Goal: Task Accomplishment & Management: Complete application form

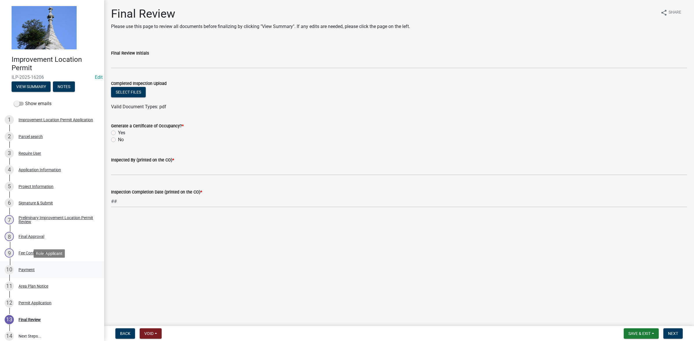
click at [27, 268] on div "Payment" at bounding box center [26, 270] width 16 height 4
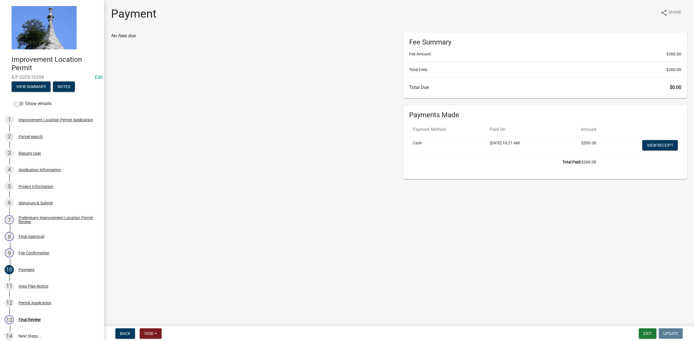
click at [603, 280] on main "Payment share Share No fees due. Fee Summary Fee Amount: $260.00 Total Fees $26…" at bounding box center [398, 162] width 589 height 324
click at [644, 333] on button "Exit" at bounding box center [647, 334] width 18 height 10
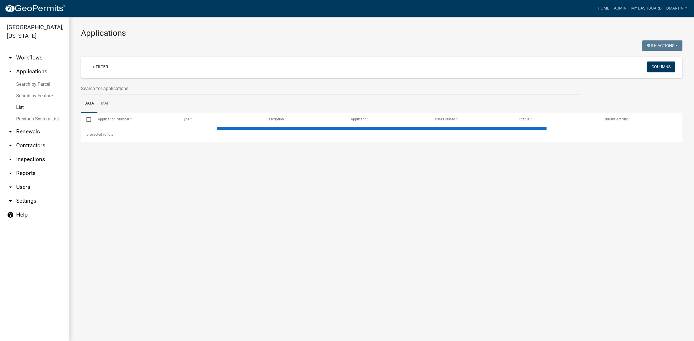
select select "3: 100"
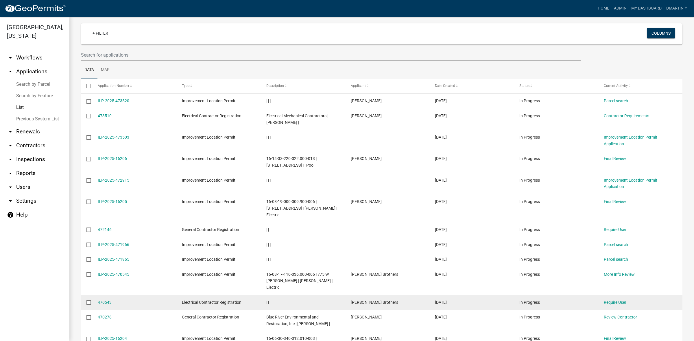
scroll to position [34, 0]
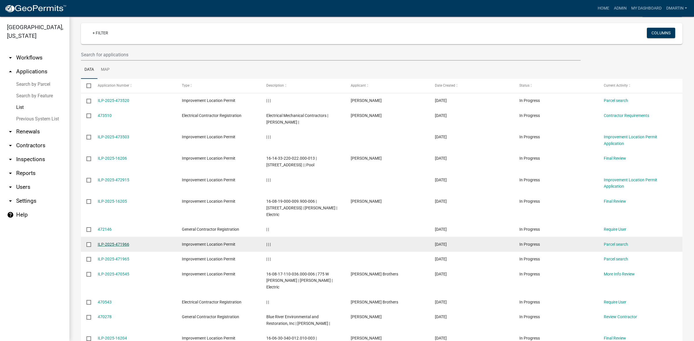
click at [113, 242] on link "ILP-2025-471966" at bounding box center [113, 244] width 31 height 5
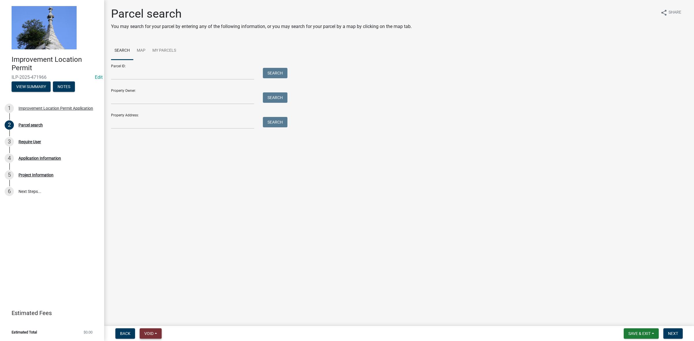
click at [151, 332] on span "Void" at bounding box center [148, 333] width 9 height 5
click at [159, 316] on button "Void" at bounding box center [163, 319] width 46 height 14
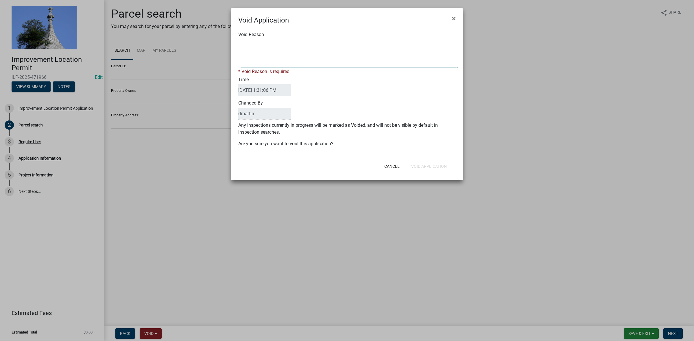
click at [252, 62] on textarea "Void Reason" at bounding box center [348, 53] width 217 height 29
type textarea "someone started and didn't complete"
click at [429, 164] on button "Void Application" at bounding box center [428, 166] width 45 height 10
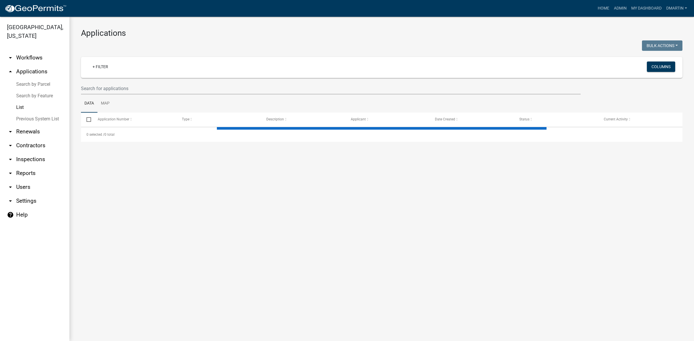
select select "3: 100"
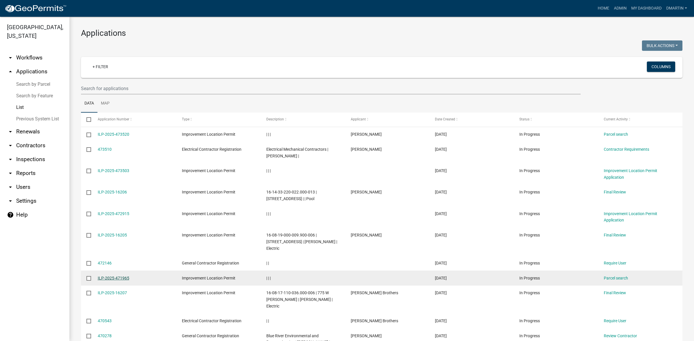
click at [106, 276] on link "ILP-2025-471965" at bounding box center [113, 278] width 31 height 5
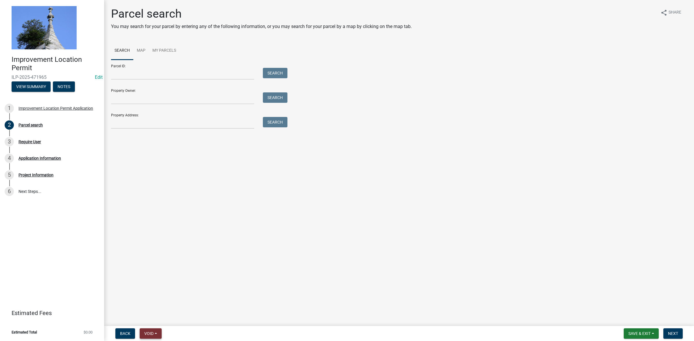
click at [152, 334] on span "Void" at bounding box center [148, 333] width 9 height 5
click at [160, 316] on button "Void" at bounding box center [163, 319] width 46 height 14
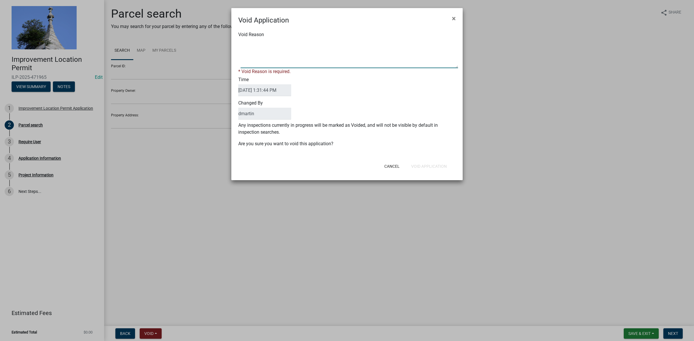
click at [273, 60] on textarea "Void Reason" at bounding box center [348, 53] width 217 height 29
type textarea "someone started and didn't complete"
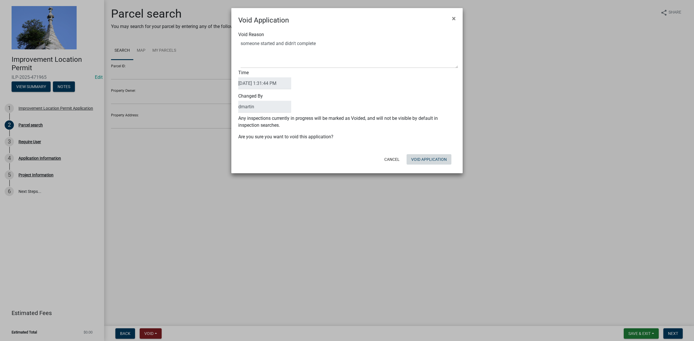
click at [421, 166] on div "Cancel Void Application" at bounding box center [384, 159] width 142 height 15
click at [417, 160] on button "Void Application" at bounding box center [428, 159] width 45 height 10
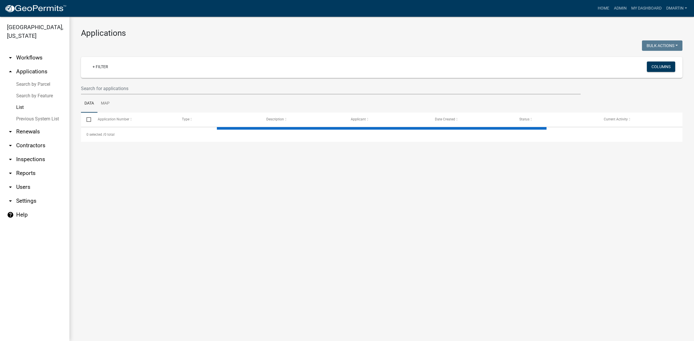
select select "3: 100"
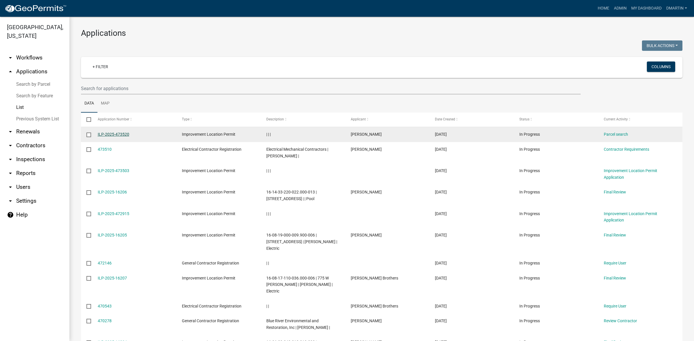
click at [113, 133] on link "ILP-2025-473520" at bounding box center [113, 134] width 31 height 5
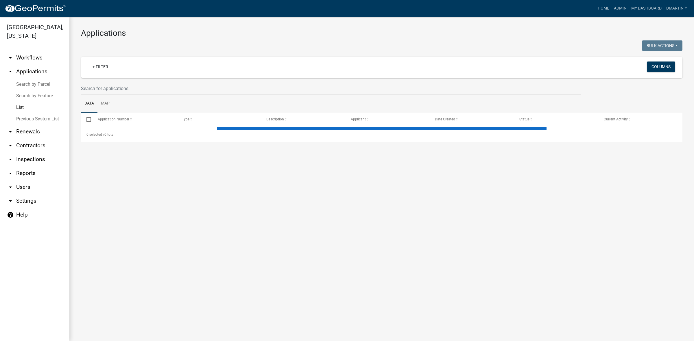
select select "3: 100"
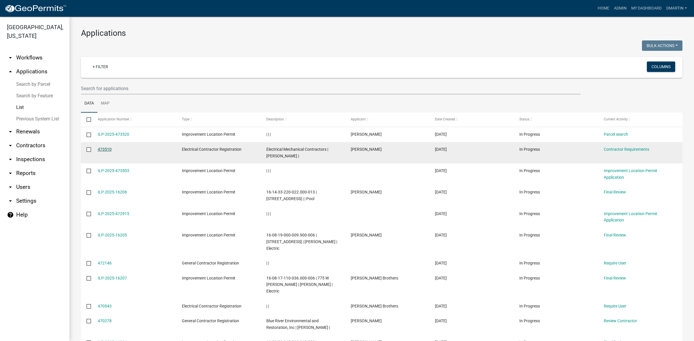
click at [106, 149] on link "473510" at bounding box center [105, 149] width 14 height 5
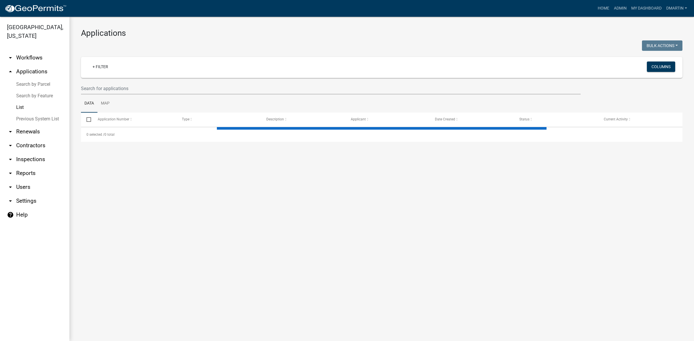
select select "3: 100"
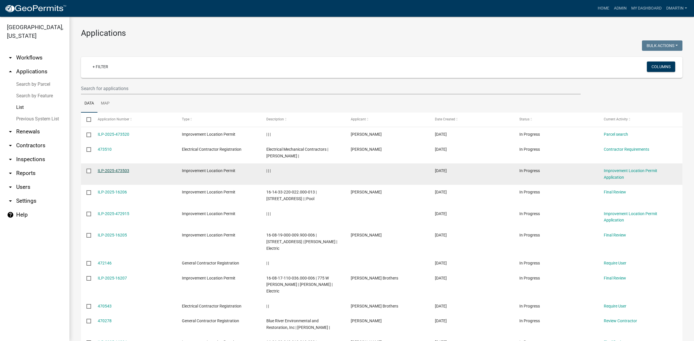
click at [113, 172] on link "ILP-2025-473503" at bounding box center [113, 170] width 31 height 5
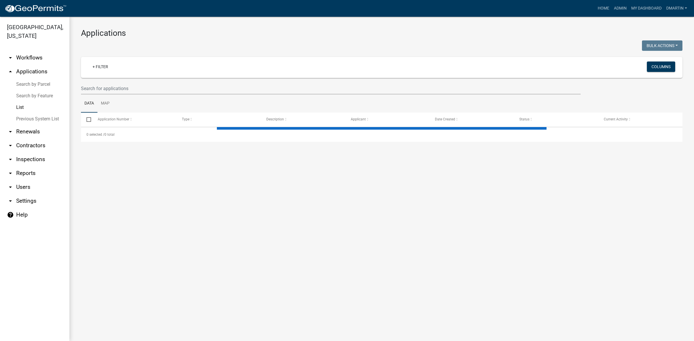
select select "3: 100"
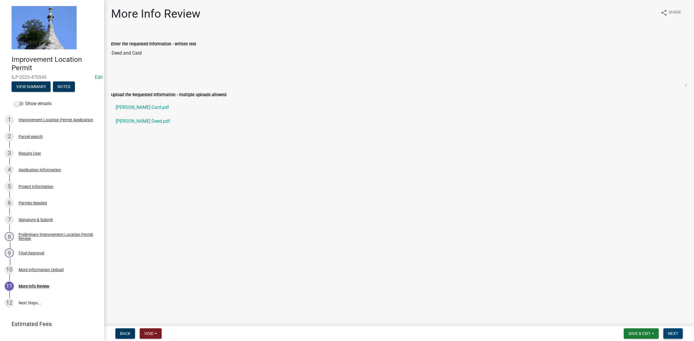
click at [668, 330] on button "Next" at bounding box center [672, 334] width 19 height 10
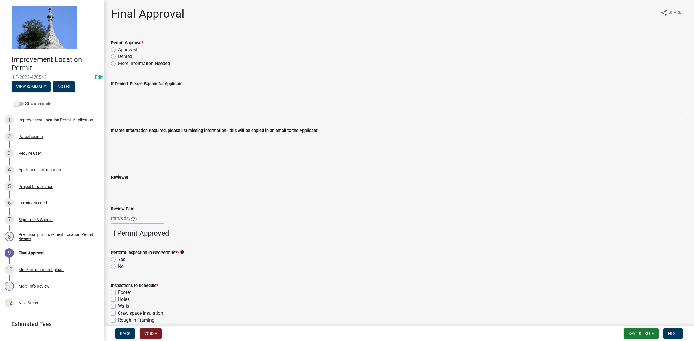
click at [118, 49] on label "Approved" at bounding box center [127, 49] width 19 height 7
click at [118, 49] on input "Approved" at bounding box center [120, 48] width 4 height 4
radio input "true"
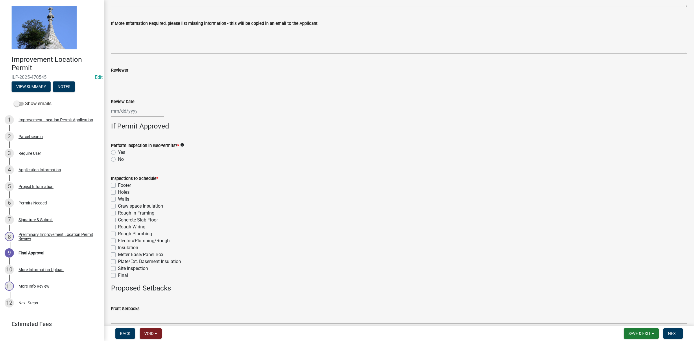
click at [118, 160] on label "No" at bounding box center [121, 159] width 6 height 7
click at [118, 160] on input "No" at bounding box center [120, 158] width 4 height 4
radio input "true"
click at [118, 275] on label "Final" at bounding box center [123, 275] width 10 height 7
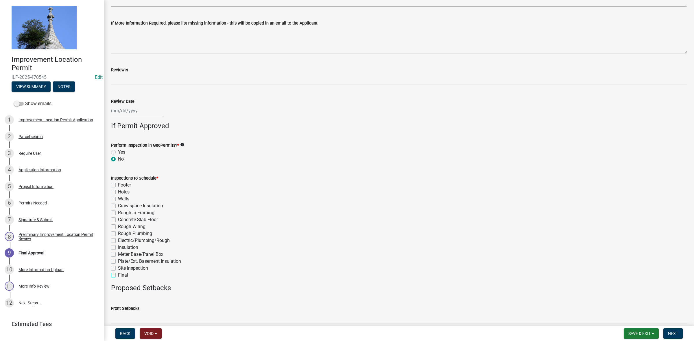
click at [118, 275] on input "Final" at bounding box center [120, 274] width 4 height 4
checkbox input "true"
checkbox input "false"
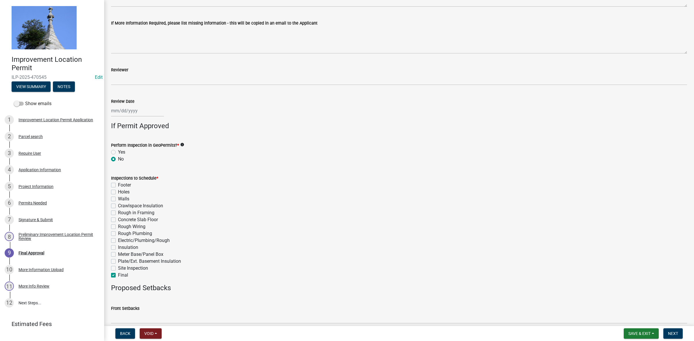
checkbox input "false"
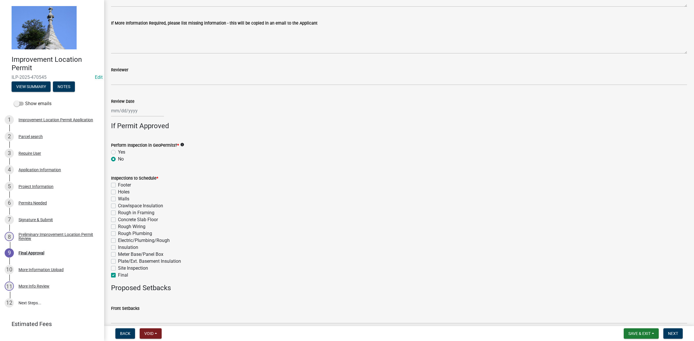
checkbox input "false"
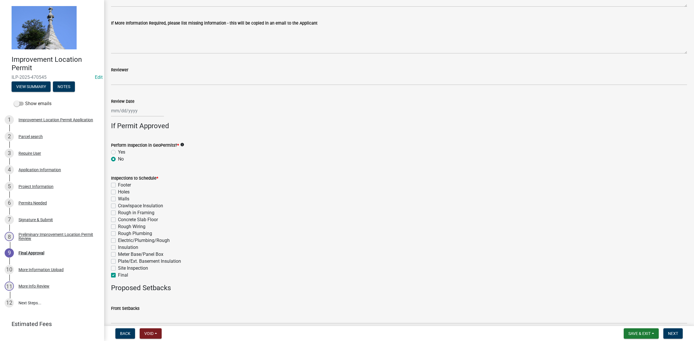
checkbox input "true"
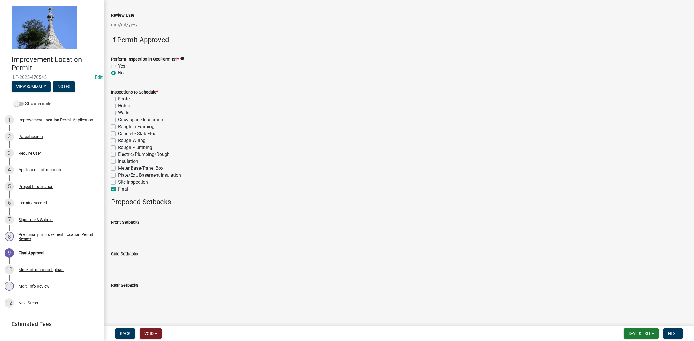
scroll to position [197, 0]
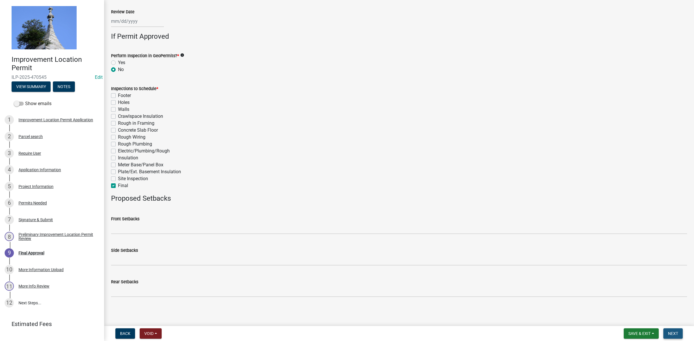
click at [668, 336] on button "Next" at bounding box center [672, 334] width 19 height 10
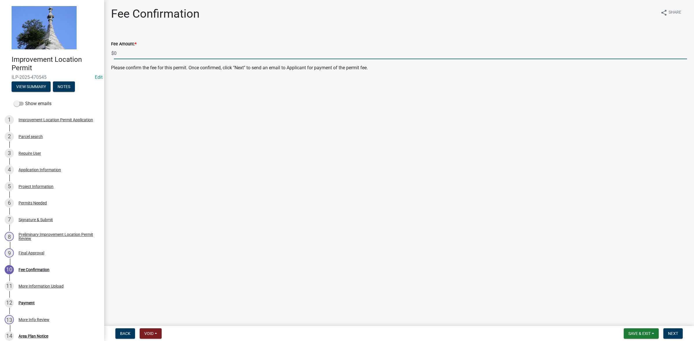
drag, startPoint x: 121, startPoint y: 54, endPoint x: 106, endPoint y: 53, distance: 15.3
click at [106, 53] on div "Fee Confirmation share Share Fee Amount: * $ 0 Please confirm the fee for this …" at bounding box center [398, 44] width 589 height 74
type input "80.00"
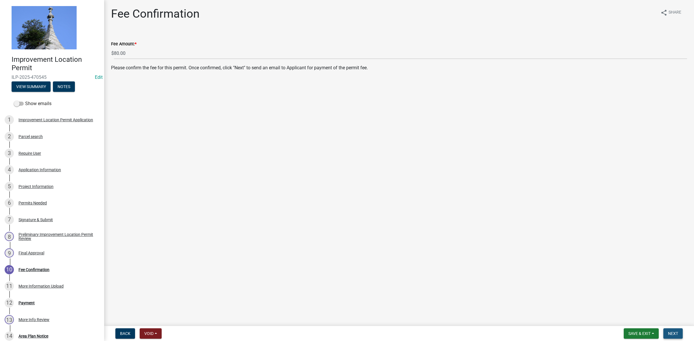
click at [668, 335] on span "Next" at bounding box center [672, 333] width 10 height 5
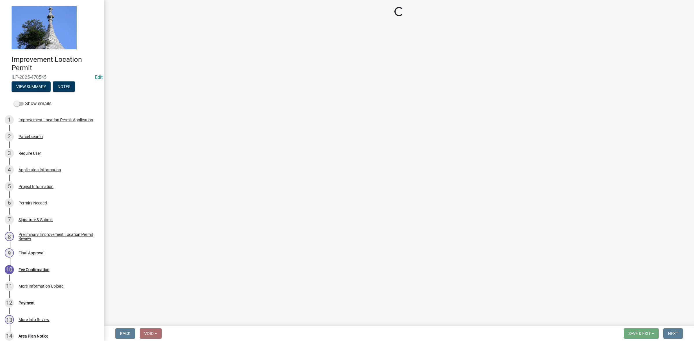
select select "3: 3"
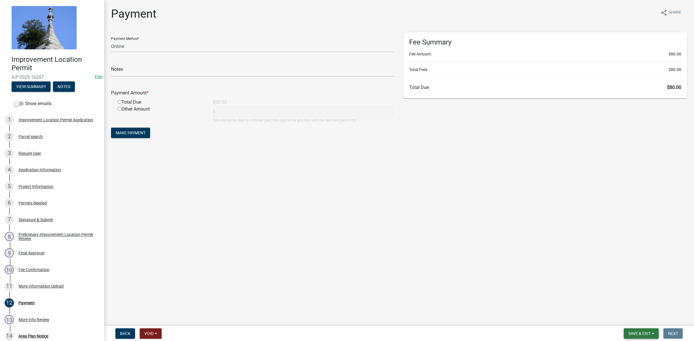
click at [644, 334] on span "Save & Exit" at bounding box center [639, 333] width 22 height 5
click at [631, 319] on button "Save & Exit" at bounding box center [635, 319] width 46 height 14
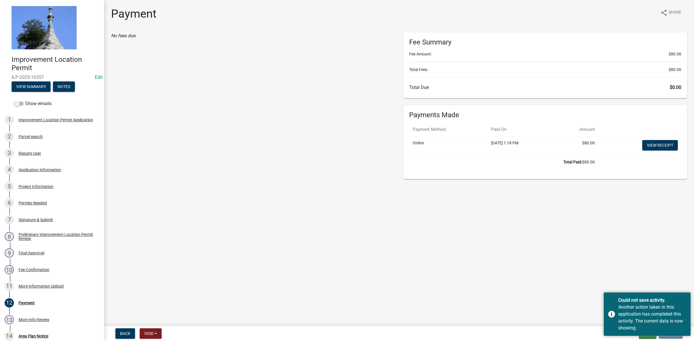
click at [147, 180] on div "Payment share Share No fees due. Fee Summary Fee Amount: $80.00 Total Fees $80.…" at bounding box center [399, 95] width 584 height 177
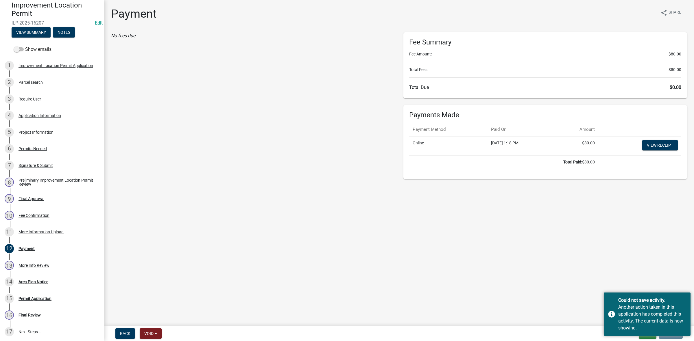
scroll to position [57, 0]
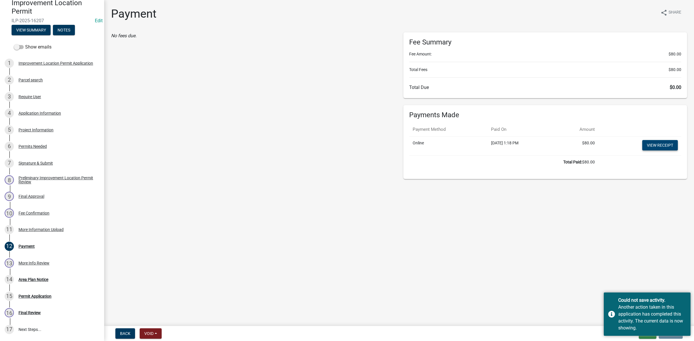
click at [656, 142] on link "View receipt" at bounding box center [660, 145] width 36 height 10
click at [362, 217] on main "Payment share Share No fees due. Fee Summary Fee Amount: $80.00 Total Fees $80.…" at bounding box center [398, 162] width 589 height 324
click at [651, 303] on div "Could not save activity. Another action taken in this application has completed…" at bounding box center [646, 314] width 87 height 43
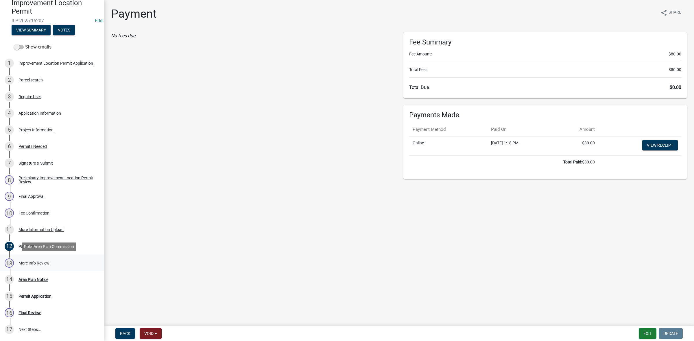
drag, startPoint x: 28, startPoint y: 262, endPoint x: 42, endPoint y: 259, distance: 14.5
click at [28, 261] on div "More Info Review" at bounding box center [33, 263] width 31 height 4
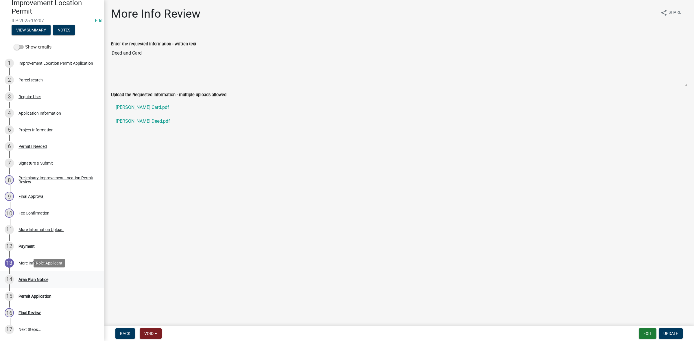
click at [28, 280] on div "Area Plan Notice" at bounding box center [33, 280] width 30 height 4
click at [36, 278] on div "Area Plan Notice" at bounding box center [33, 280] width 30 height 4
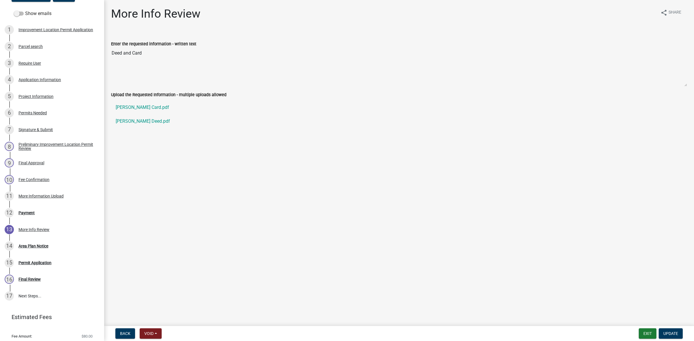
scroll to position [107, 0]
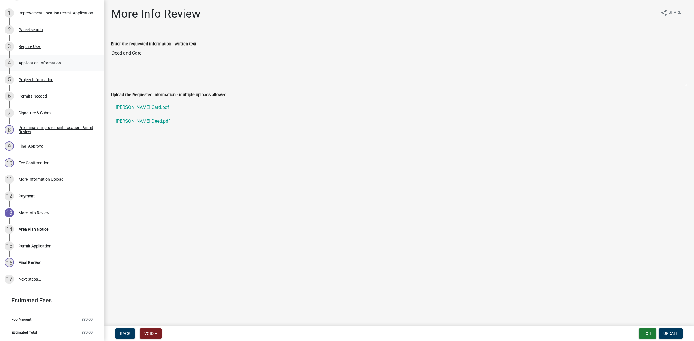
click at [41, 64] on div "Application Information" at bounding box center [39, 63] width 42 height 4
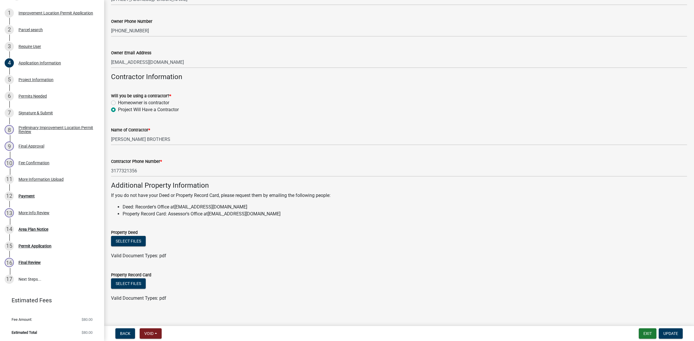
scroll to position [251, 0]
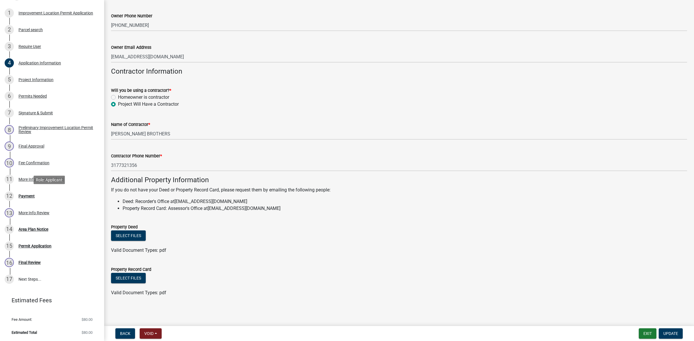
click at [32, 196] on div "Payment" at bounding box center [26, 196] width 16 height 4
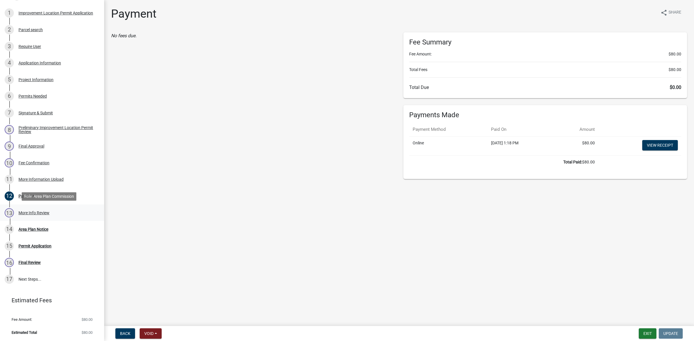
click at [40, 213] on div "More Info Review" at bounding box center [33, 213] width 31 height 4
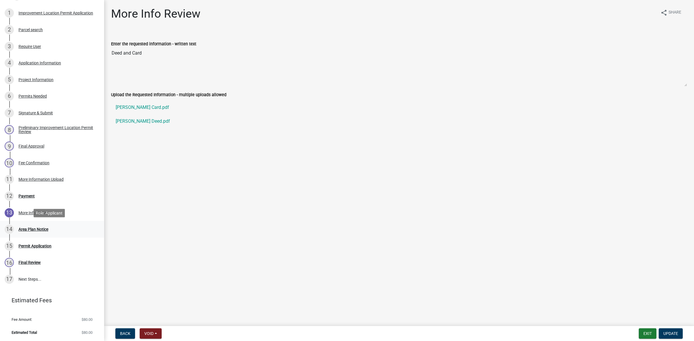
click at [25, 227] on div "Area Plan Notice" at bounding box center [33, 229] width 30 height 4
click at [670, 331] on span "Update" at bounding box center [670, 333] width 15 height 5
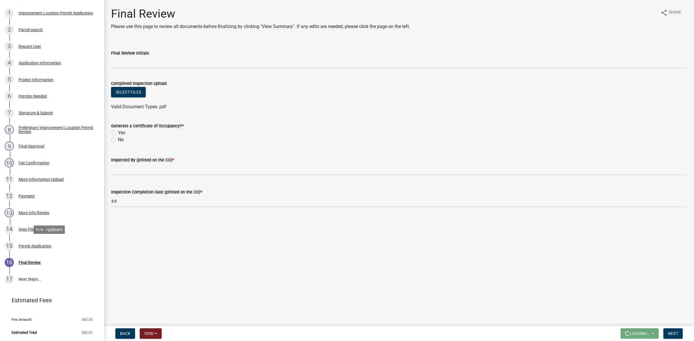
click at [30, 245] on div "Permit Application" at bounding box center [34, 246] width 33 height 4
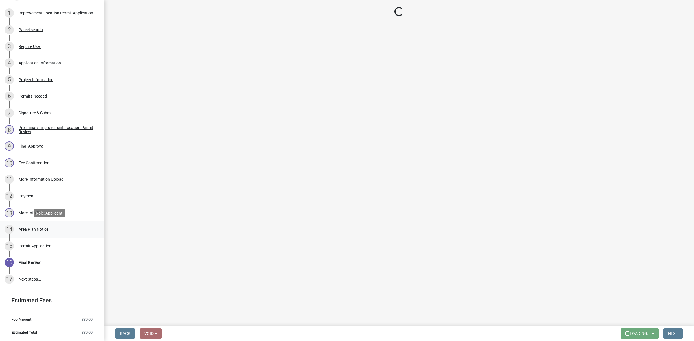
click at [31, 229] on div "Area Plan Notice" at bounding box center [33, 229] width 30 height 4
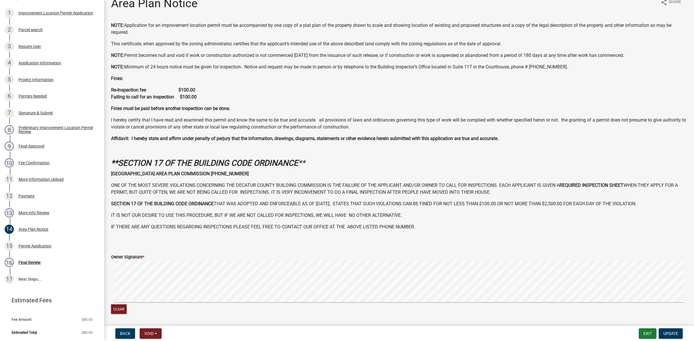
scroll to position [61, 0]
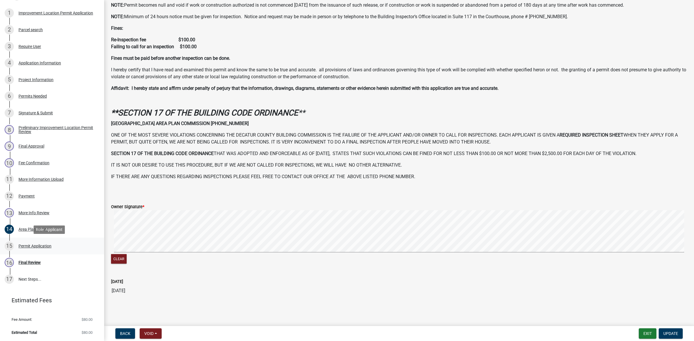
click at [36, 246] on div "Permit Application" at bounding box center [34, 246] width 33 height 4
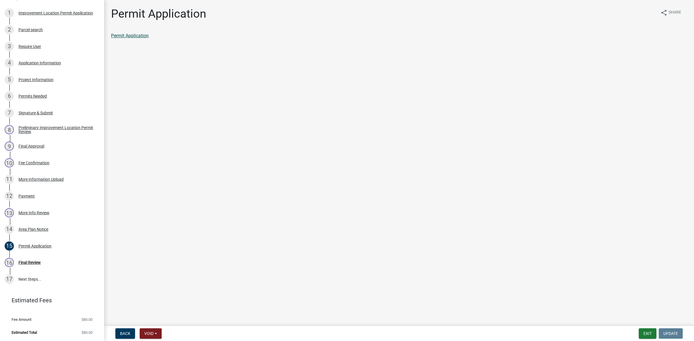
click at [126, 35] on link "Permit Application" at bounding box center [130, 35] width 38 height 5
